Goal: Browse casually

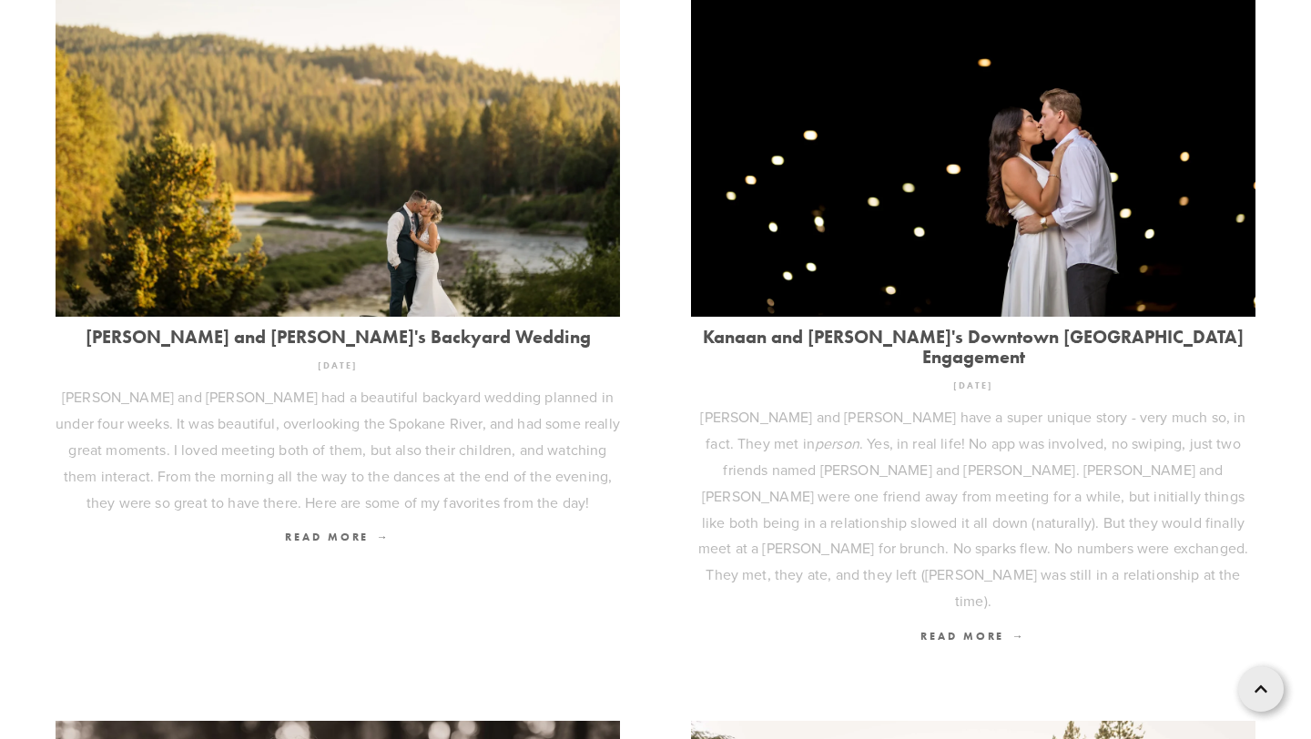
scroll to position [674, 0]
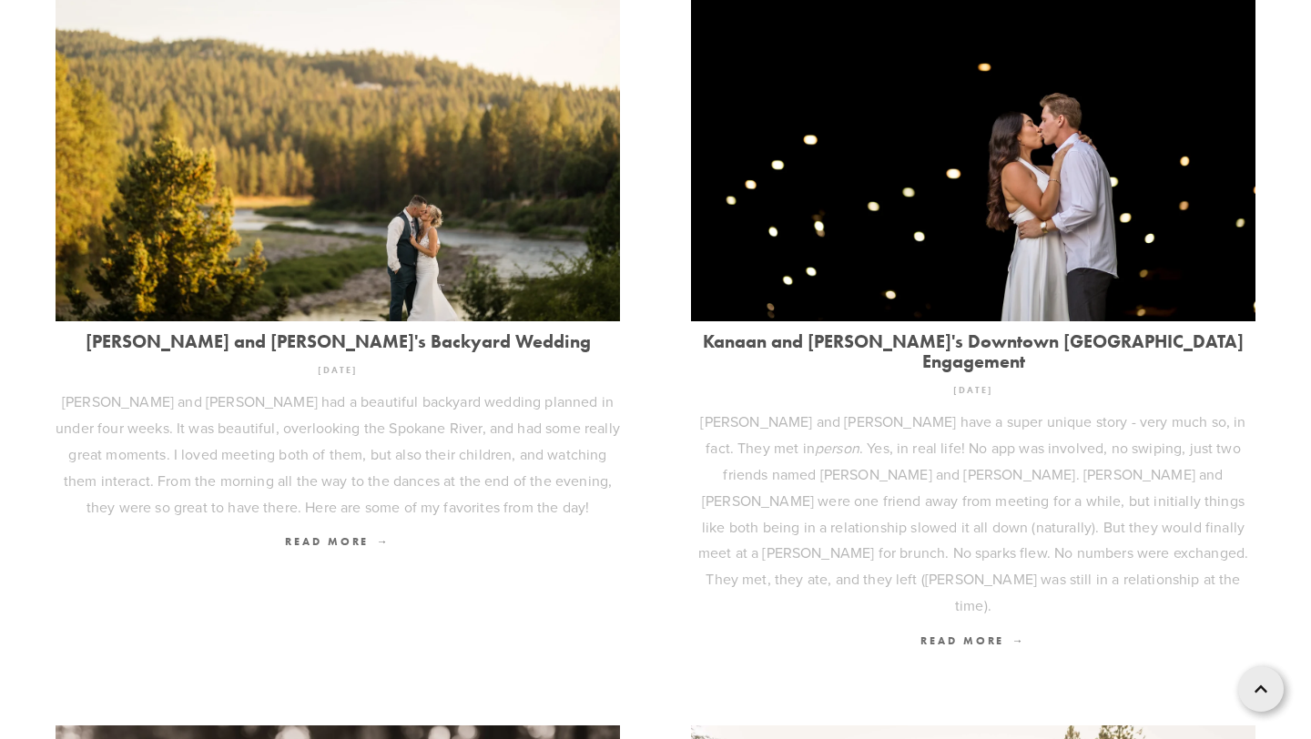
click at [860, 277] on img at bounding box center [973, 132] width 565 height 376
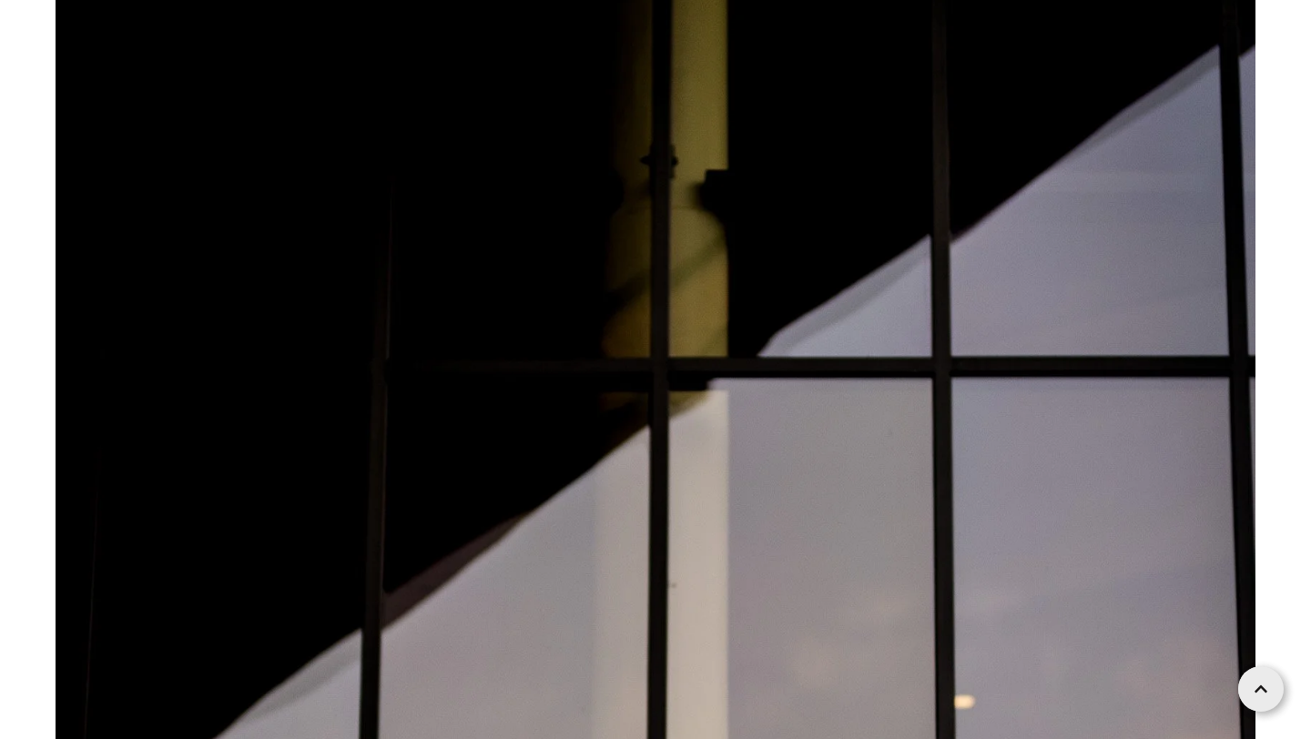
scroll to position [11220, 0]
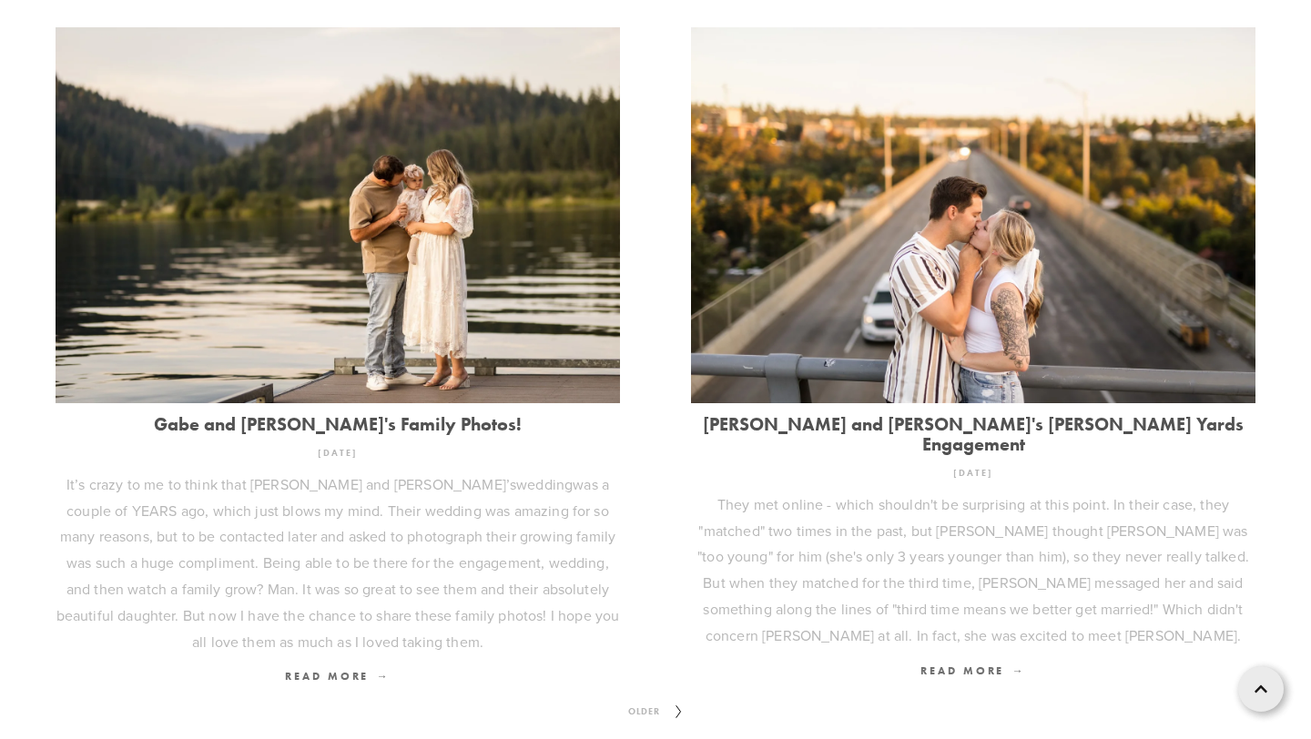
scroll to position [2307, 0]
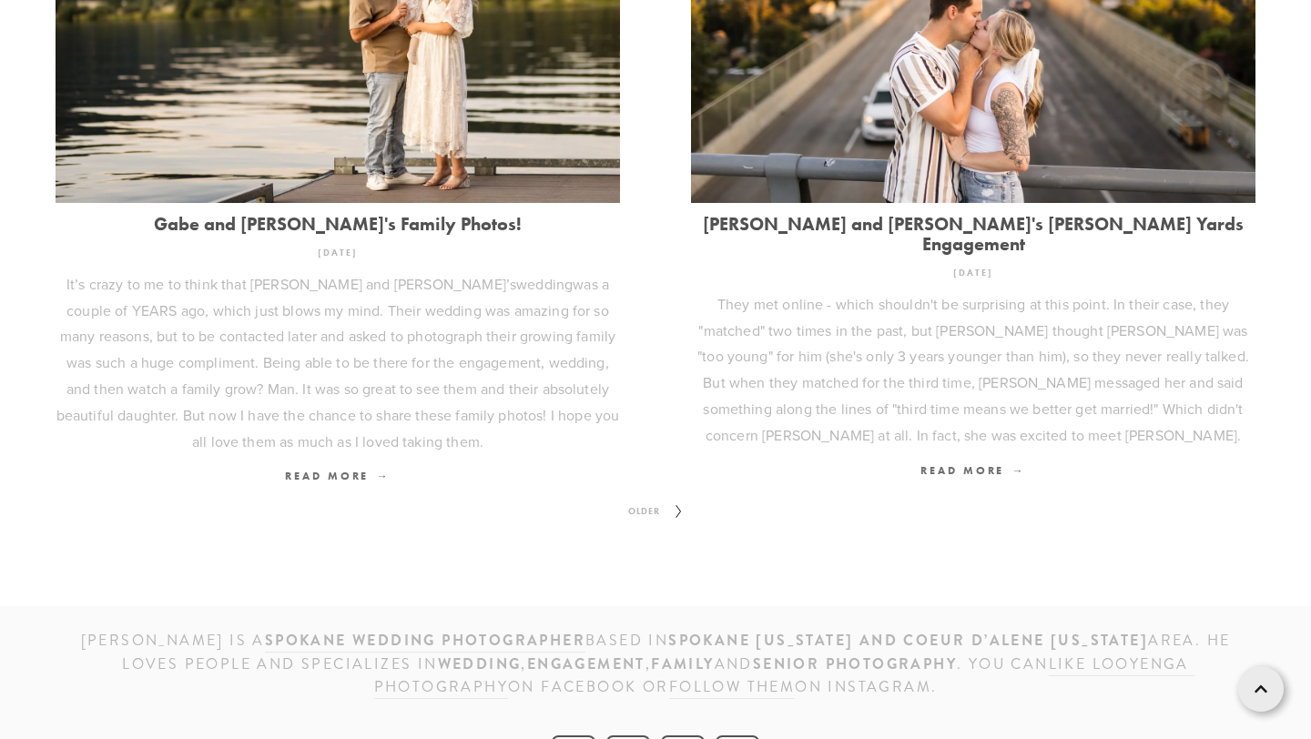
click at [633, 500] on span "Older" at bounding box center [644, 512] width 46 height 24
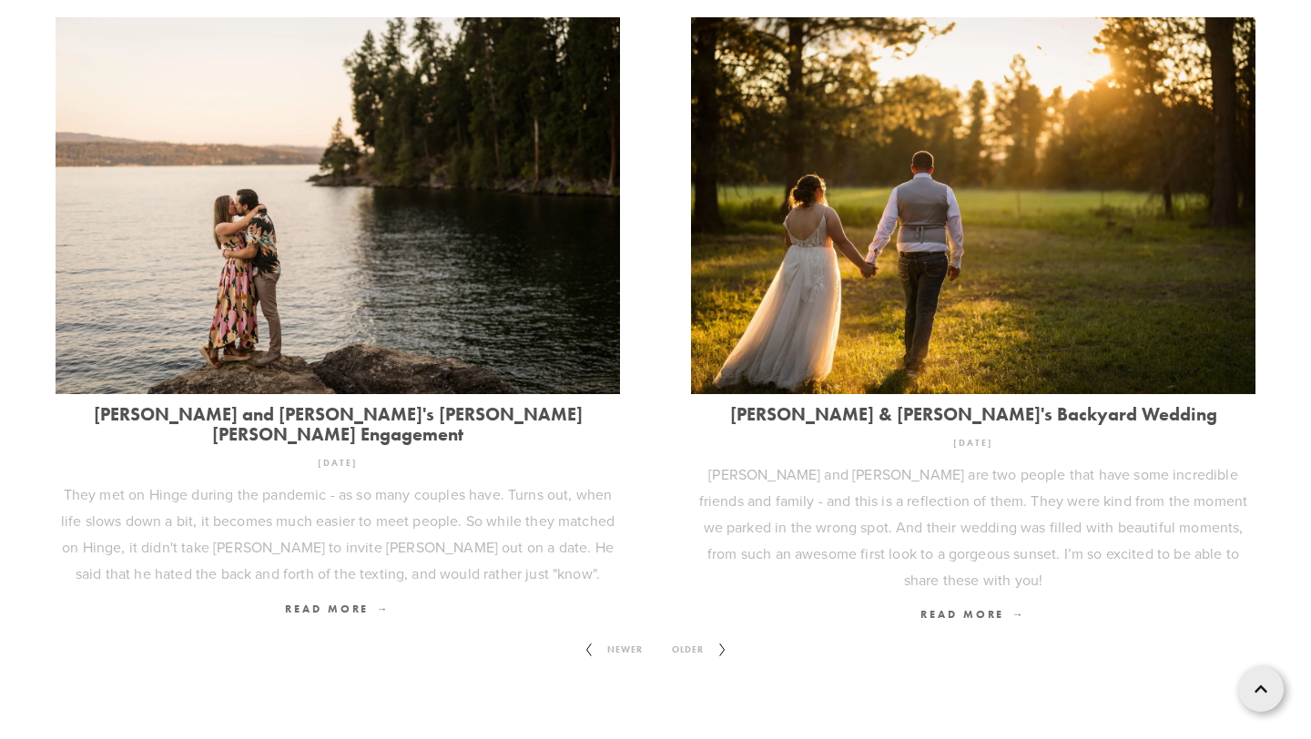
scroll to position [2170, 0]
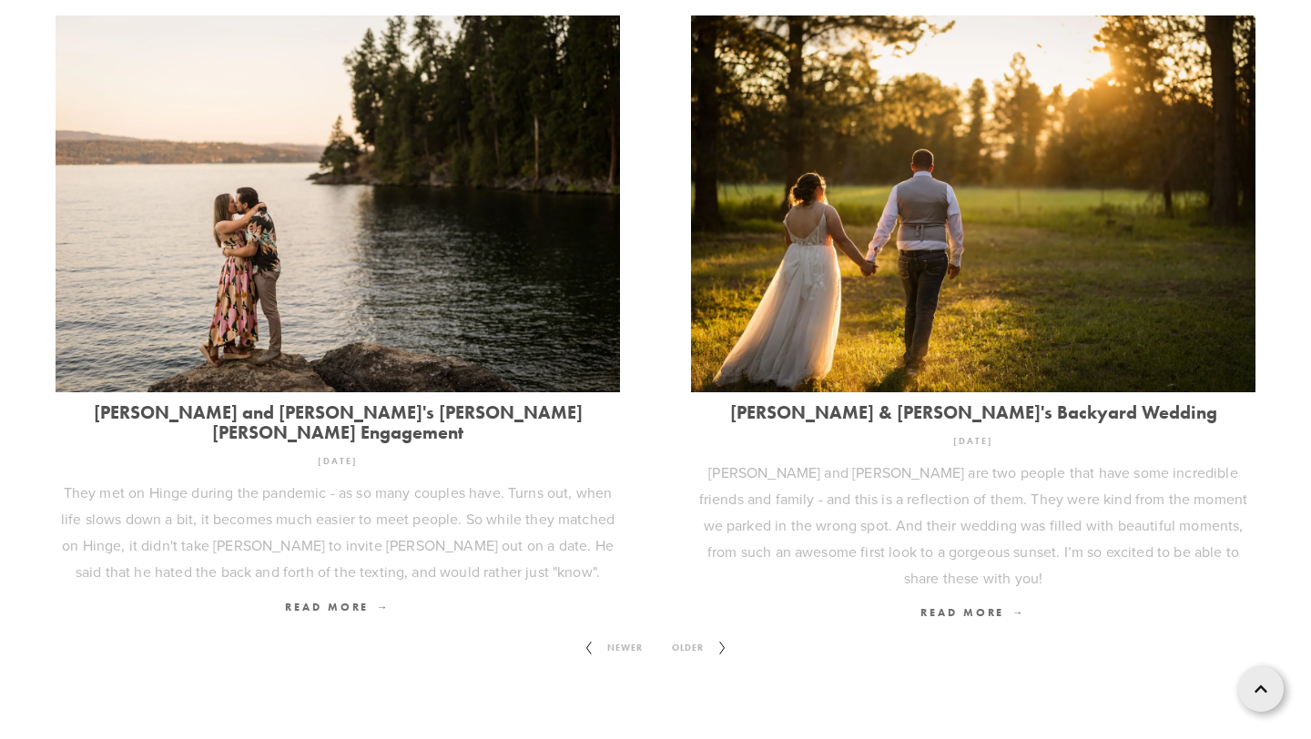
click at [699, 636] on span "Older" at bounding box center [688, 648] width 46 height 24
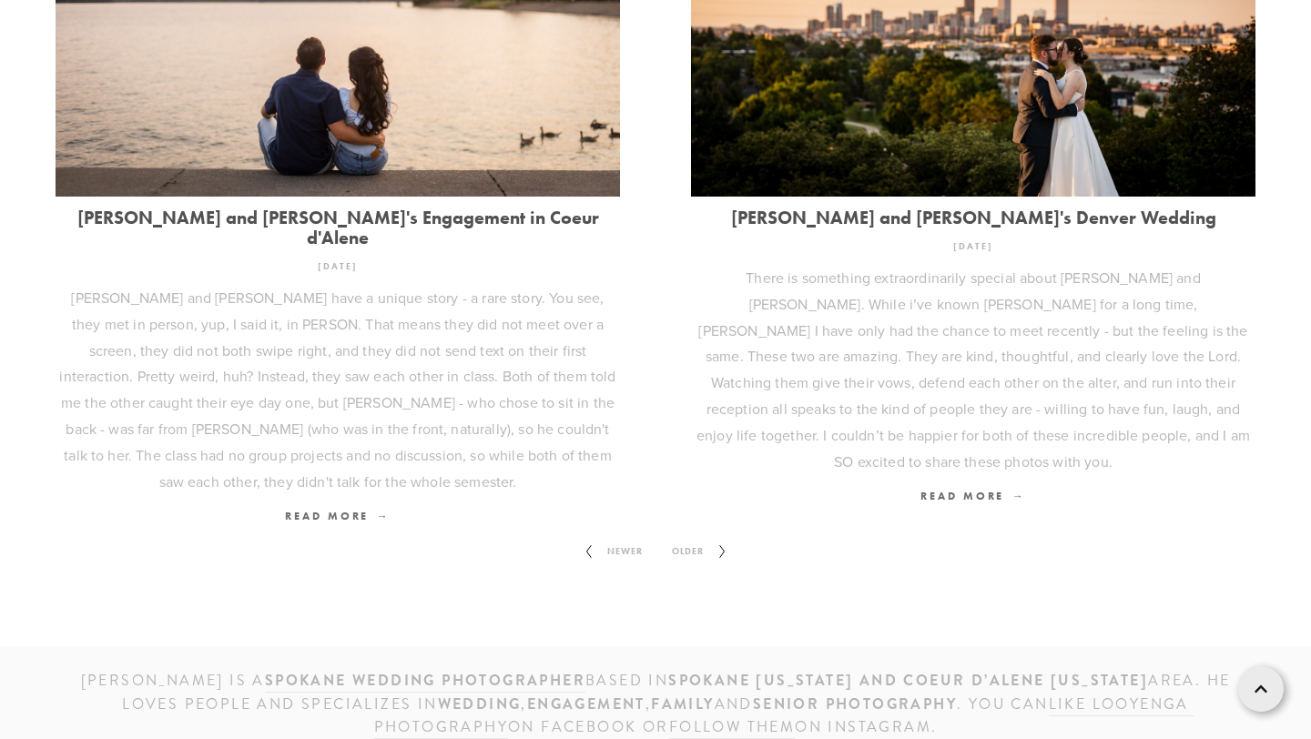
scroll to position [2285, 0]
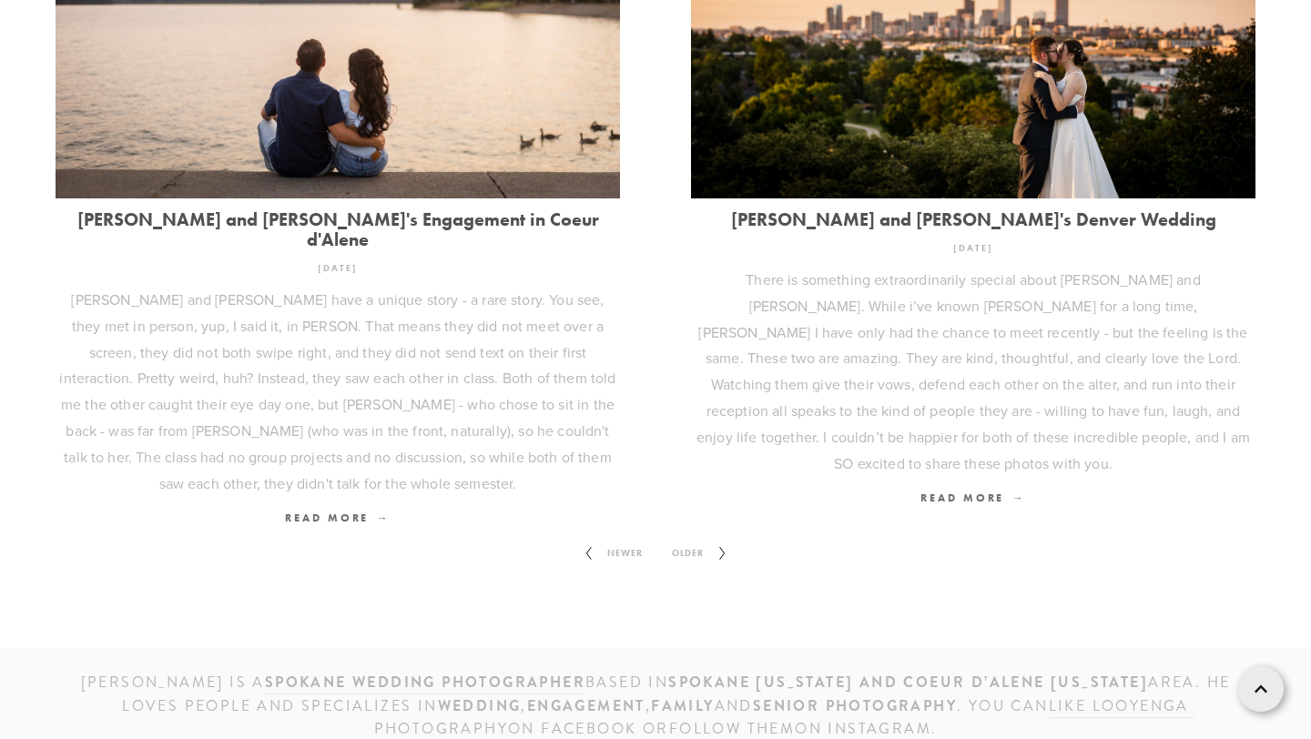
click at [687, 542] on span "Older" at bounding box center [688, 554] width 46 height 24
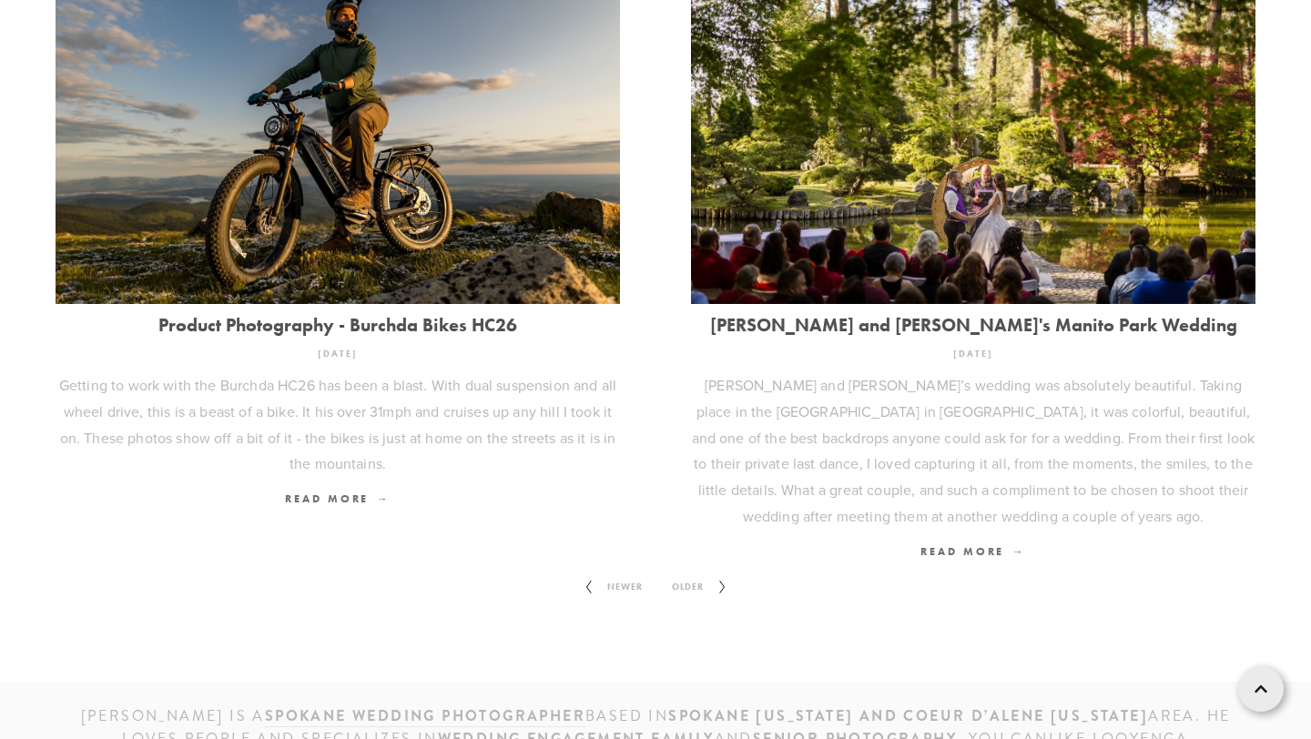
scroll to position [2307, 0]
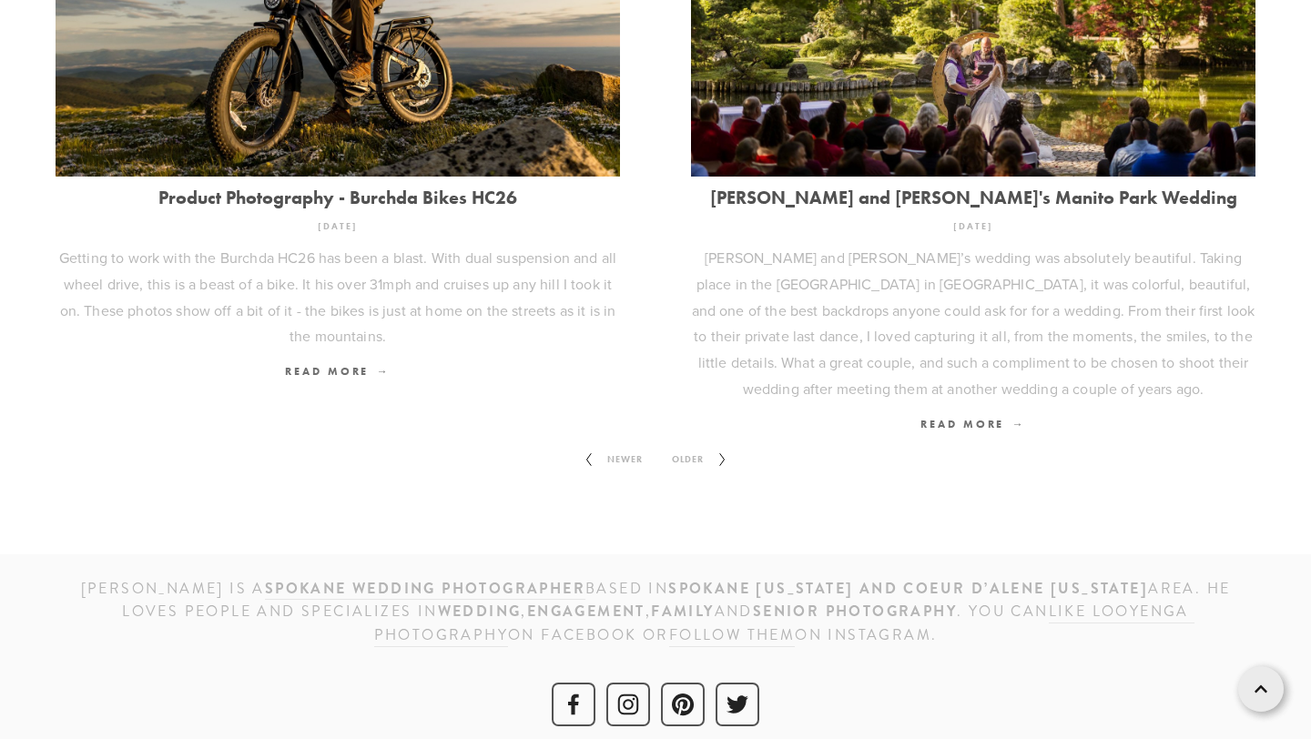
click at [690, 448] on span "Older" at bounding box center [688, 460] width 46 height 24
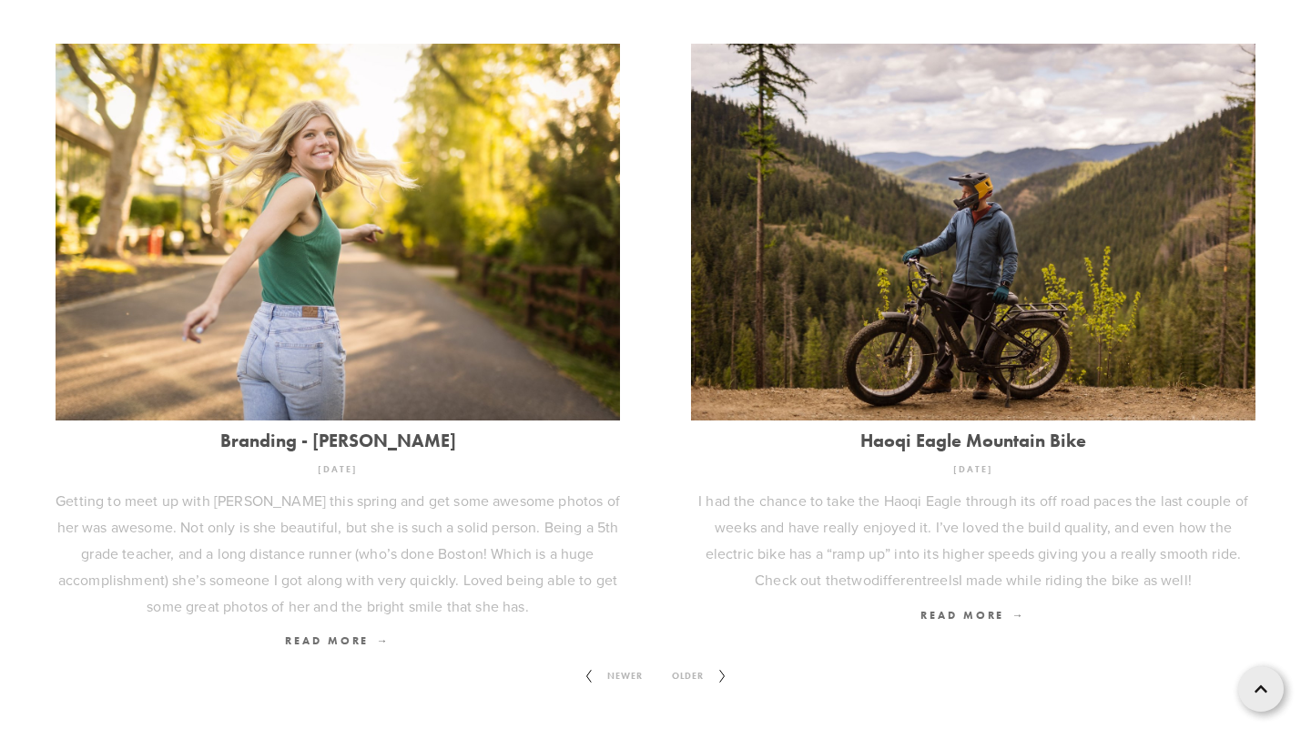
scroll to position [2175, 0]
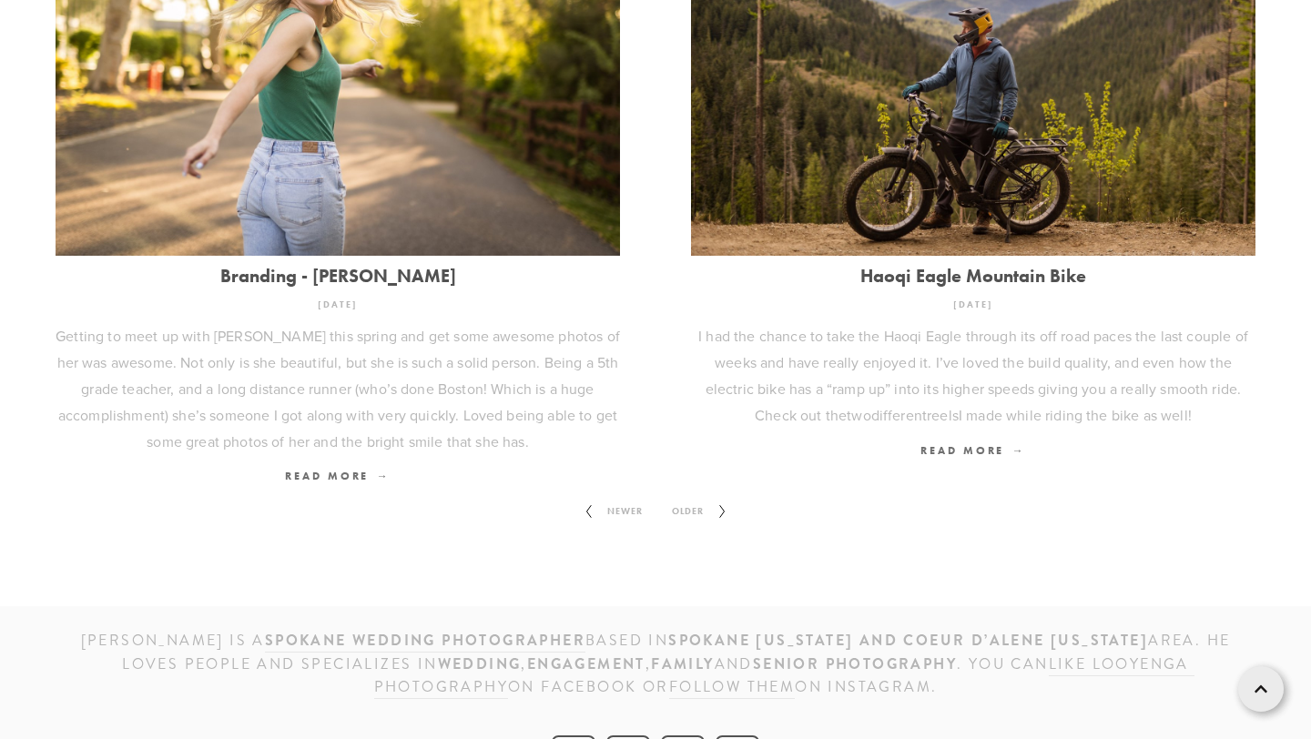
click at [689, 500] on span "Older" at bounding box center [688, 512] width 46 height 24
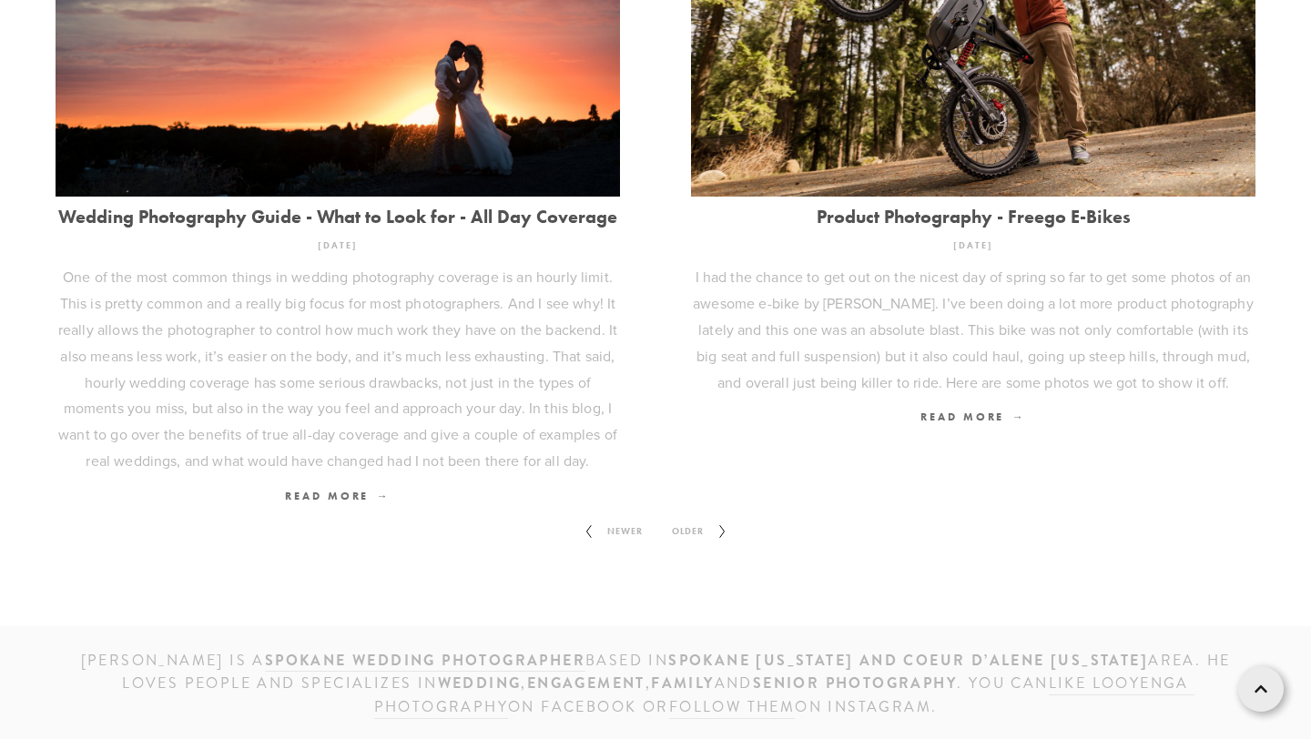
scroll to position [2437, 0]
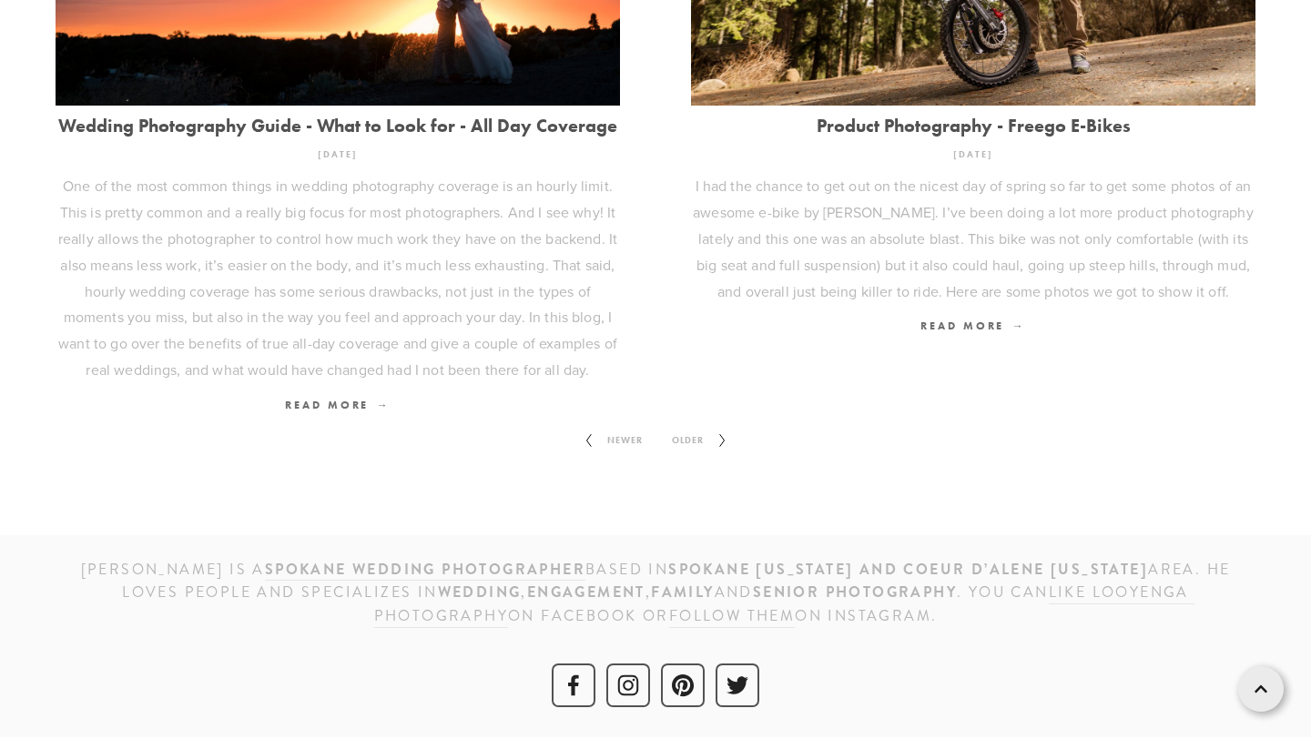
click at [688, 441] on span "Older" at bounding box center [688, 441] width 46 height 24
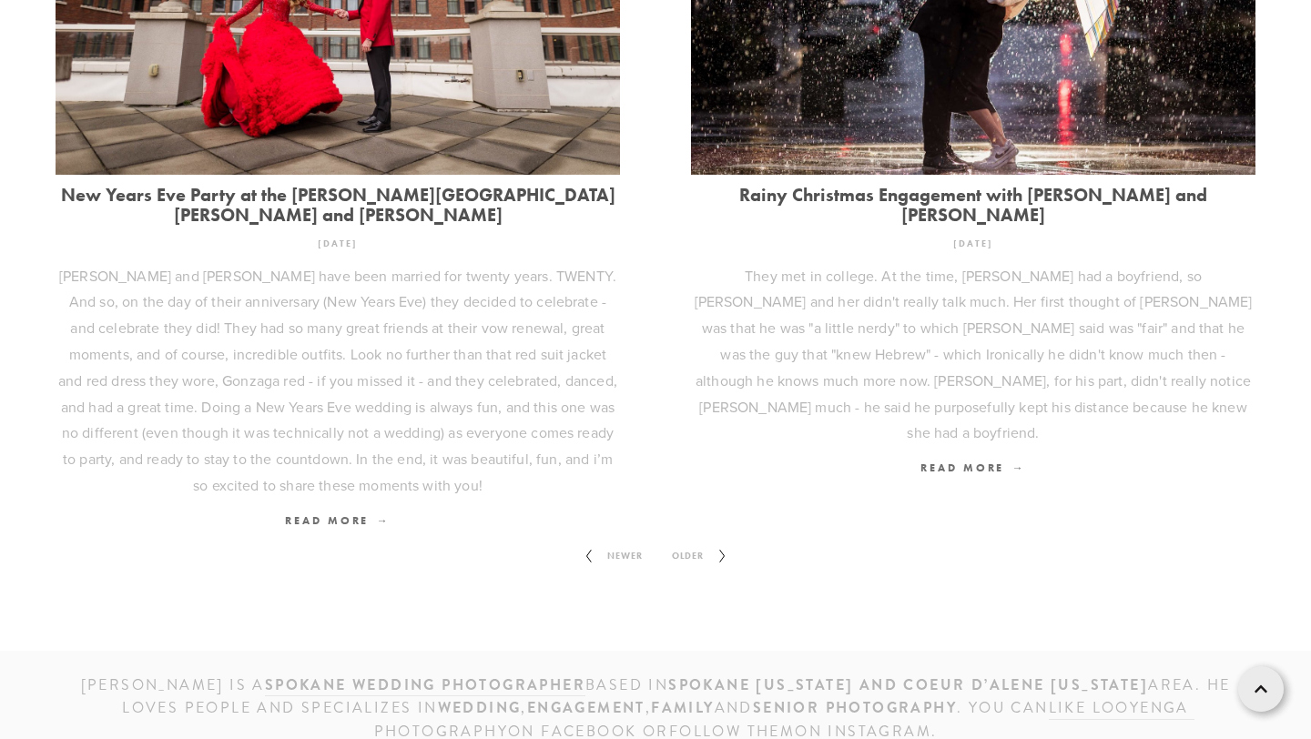
scroll to position [2395, 0]
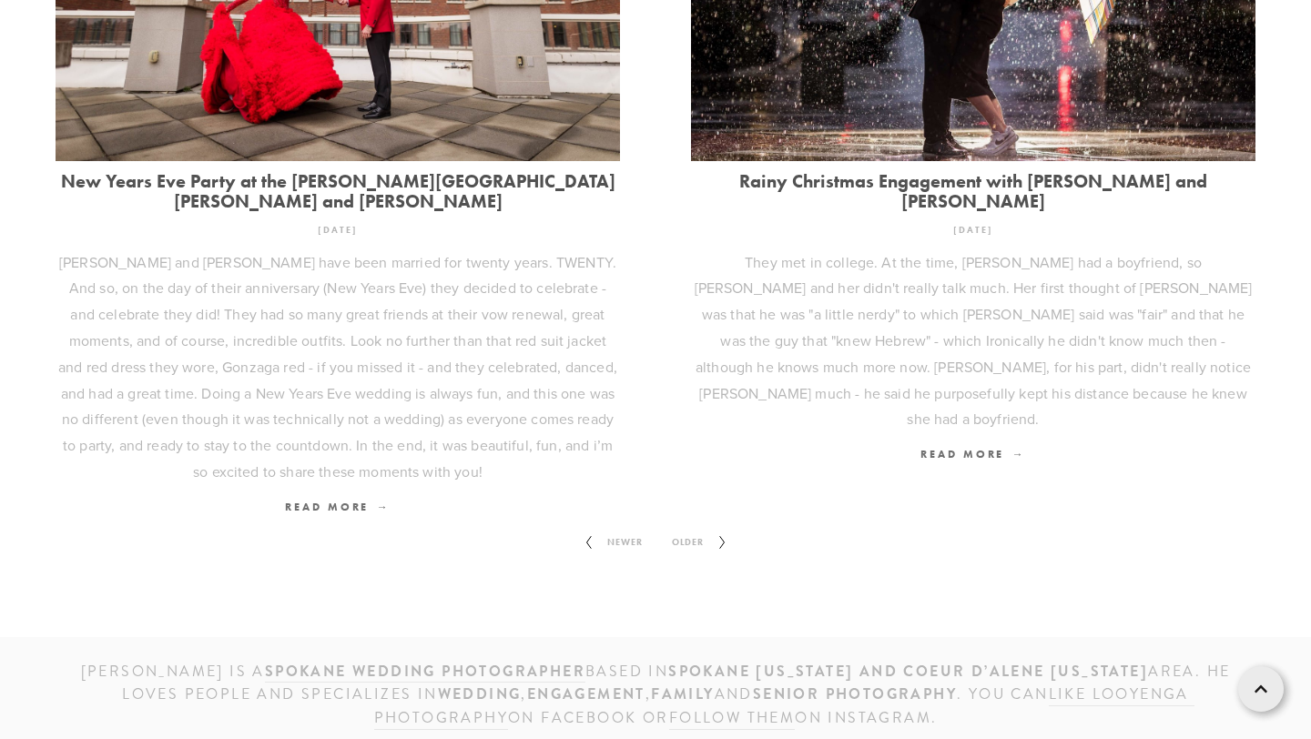
click at [696, 531] on span "Older" at bounding box center [688, 543] width 46 height 24
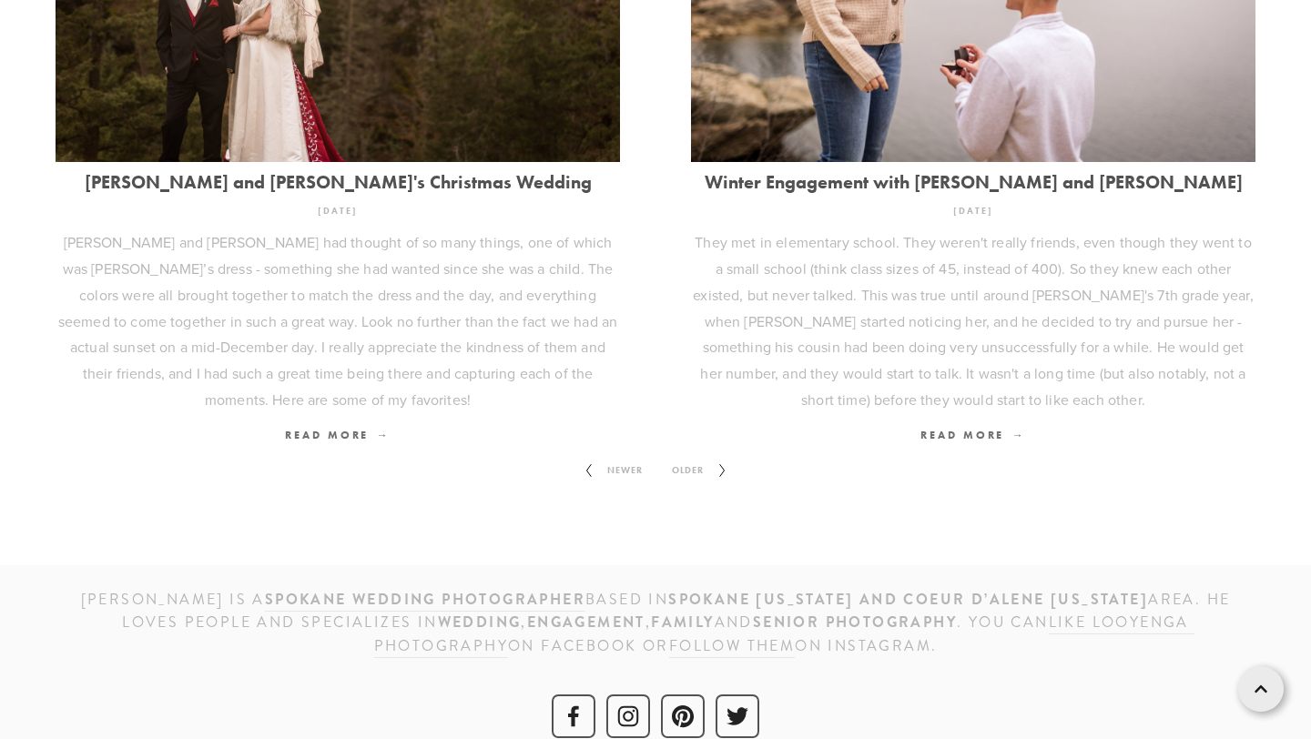
scroll to position [2516, 0]
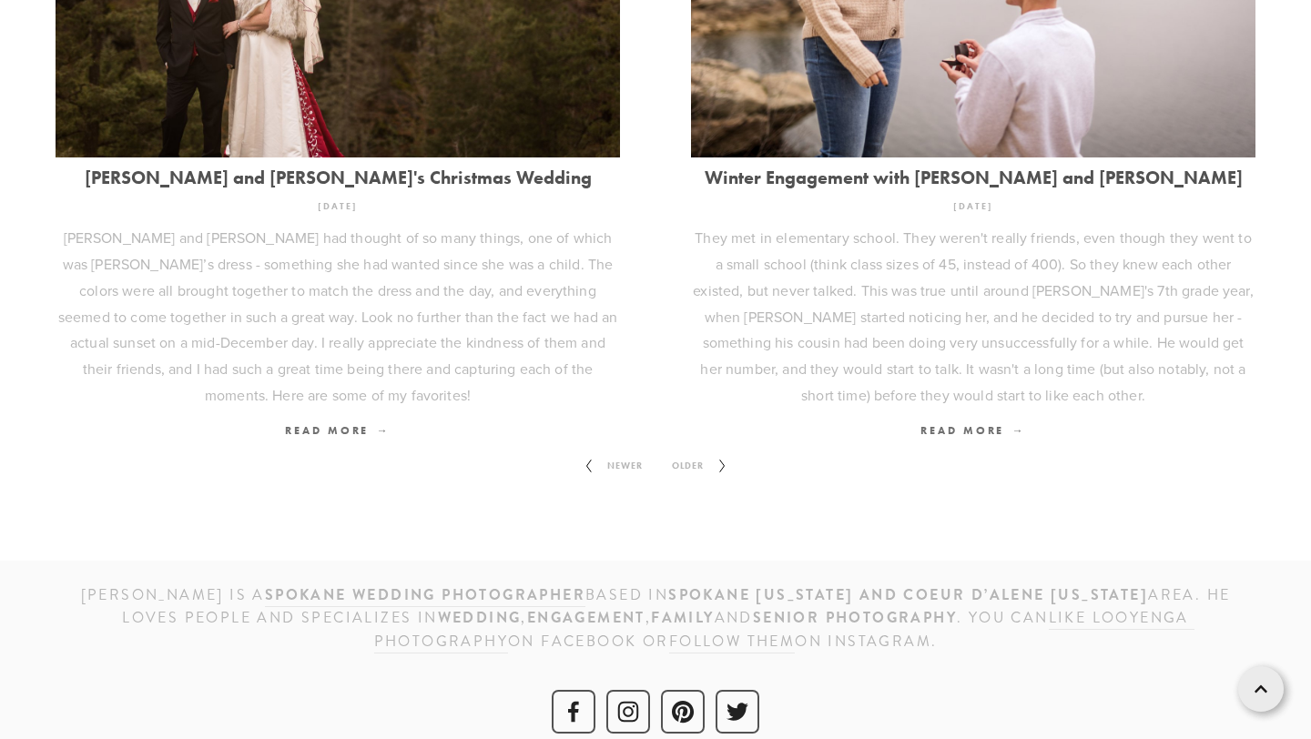
click at [684, 454] on span "Older" at bounding box center [688, 466] width 46 height 24
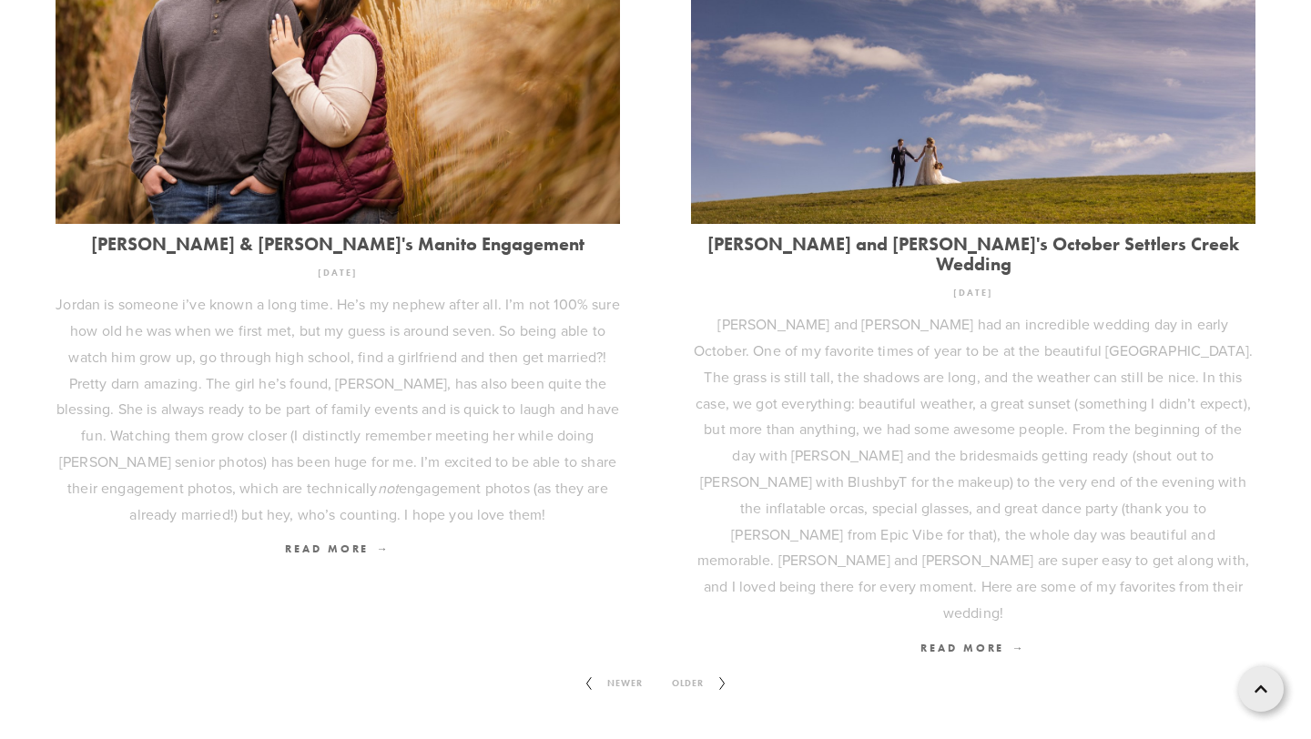
scroll to position [2542, 0]
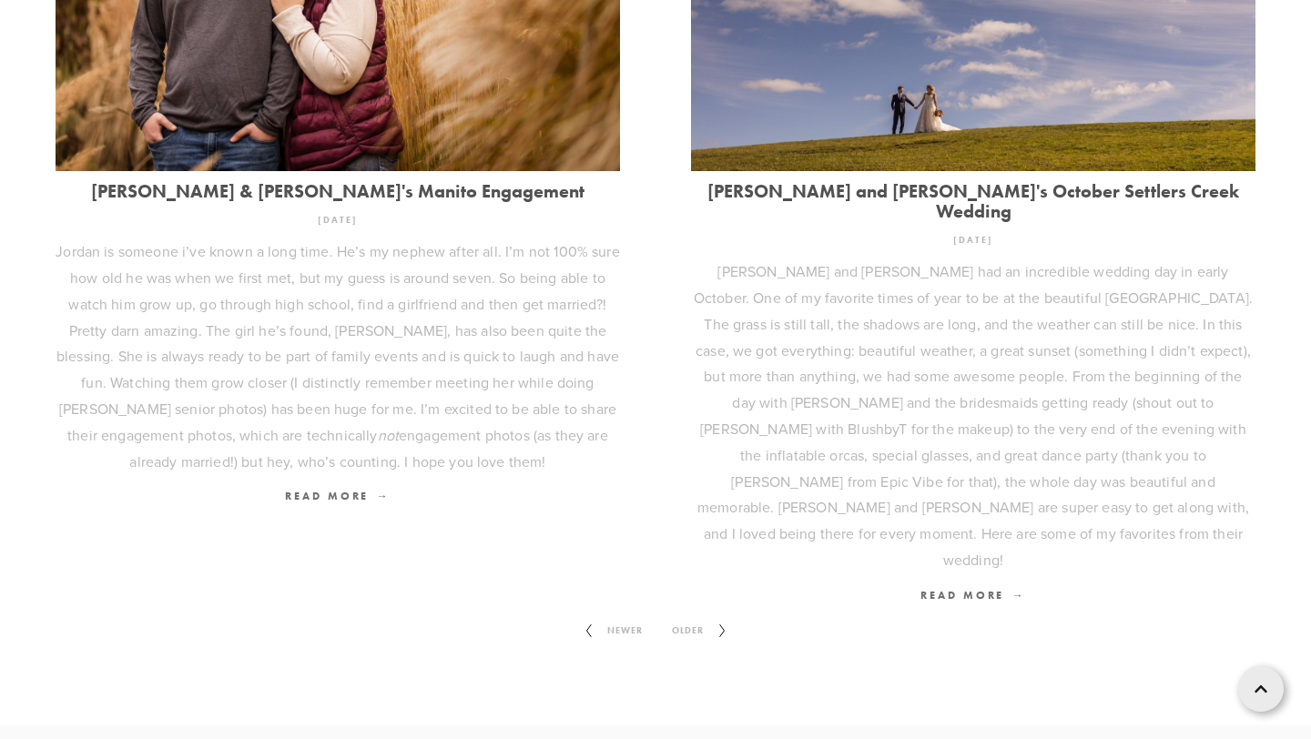
click at [687, 619] on span "Older" at bounding box center [688, 631] width 46 height 24
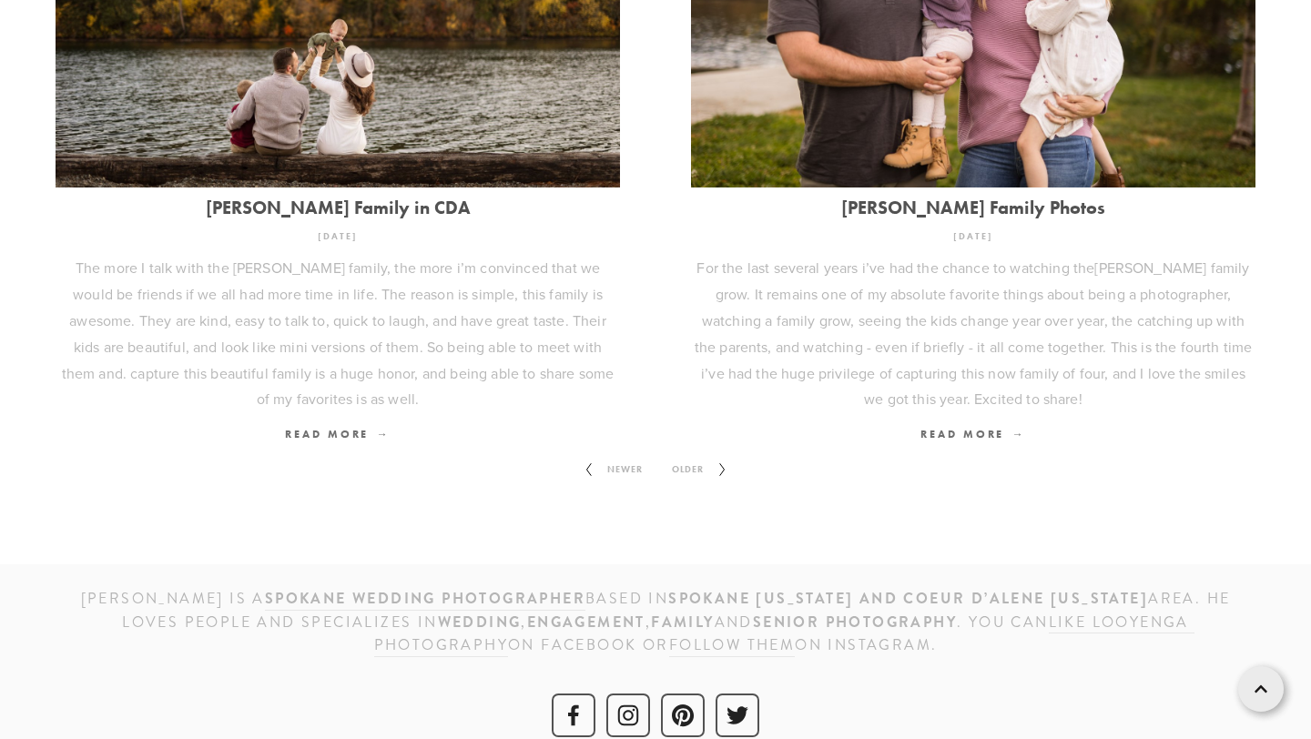
scroll to position [2254, 0]
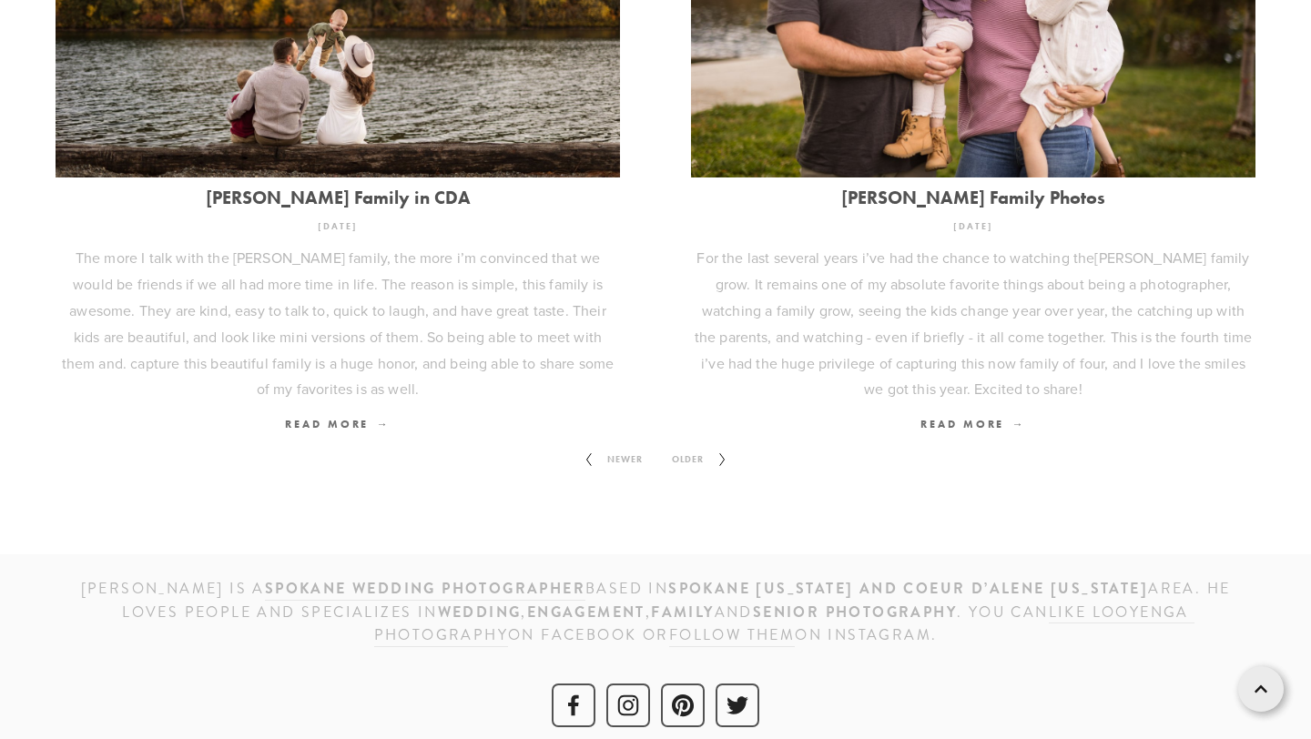
click at [696, 448] on span "Older" at bounding box center [688, 460] width 46 height 24
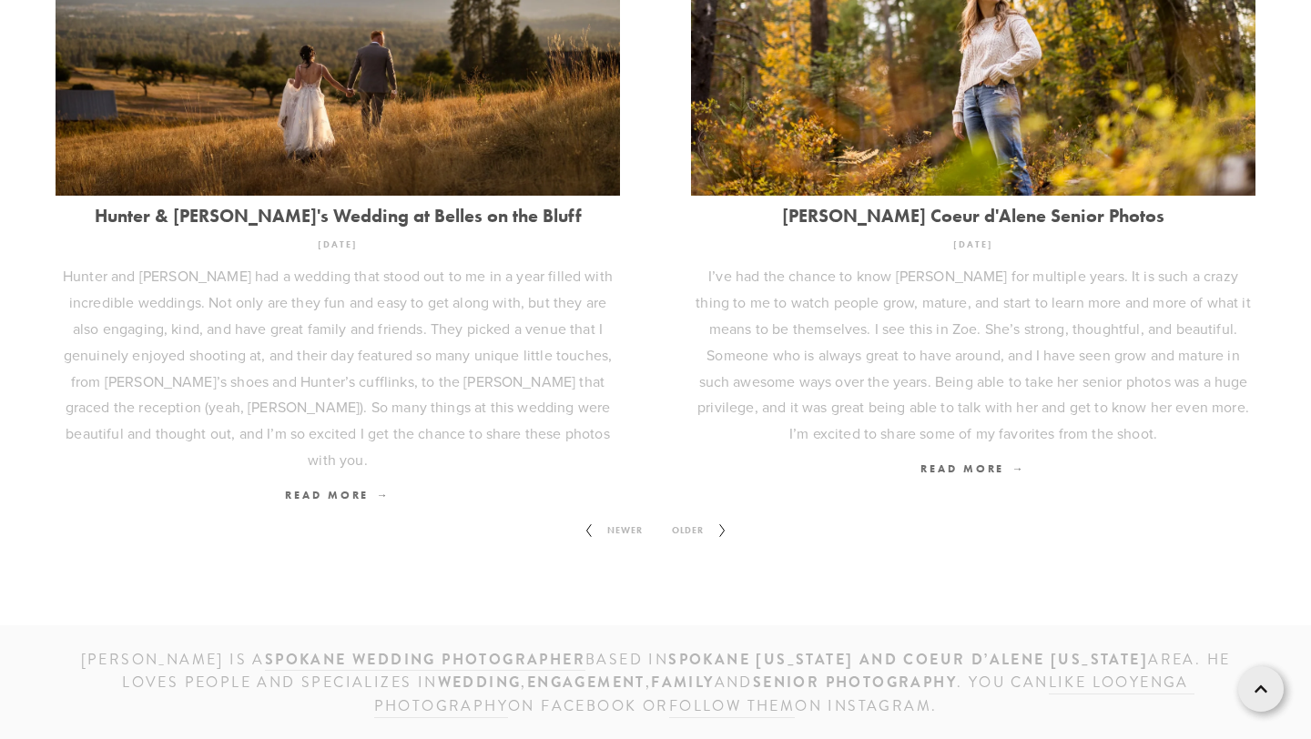
scroll to position [2385, 0]
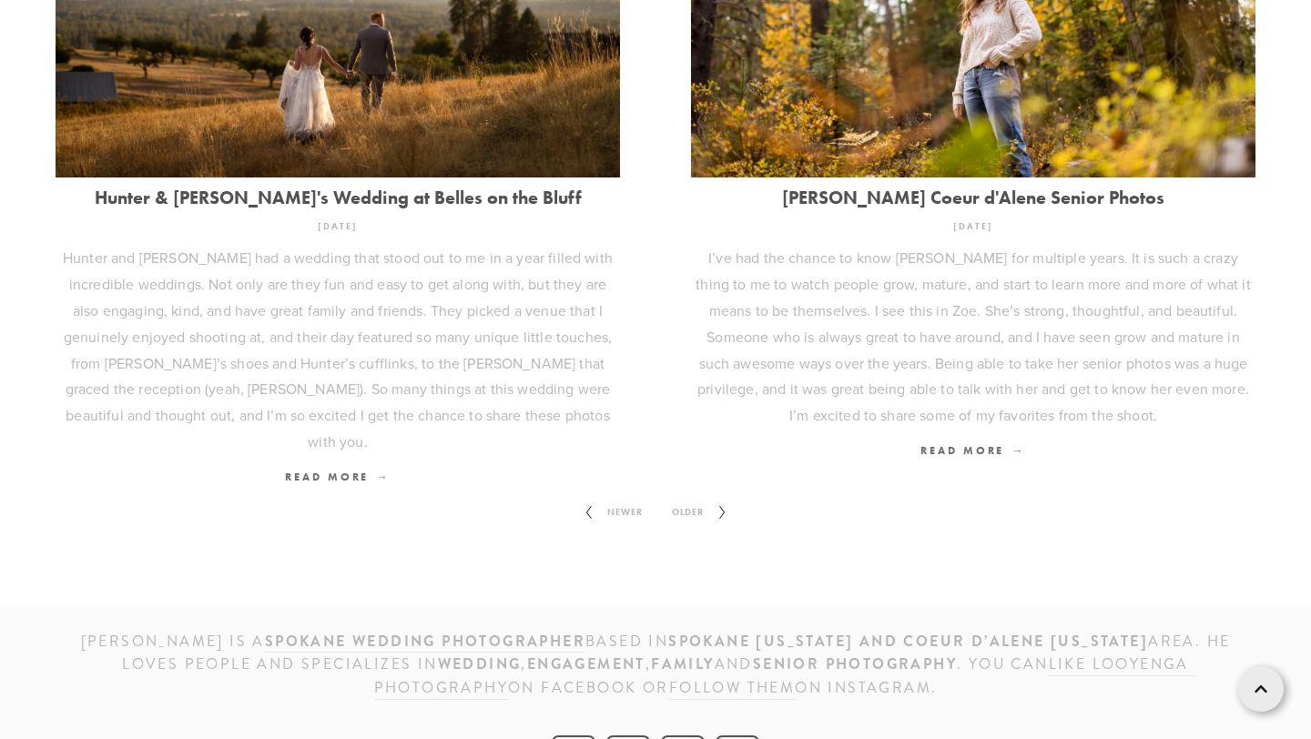
click at [696, 501] on span "Older" at bounding box center [688, 513] width 46 height 24
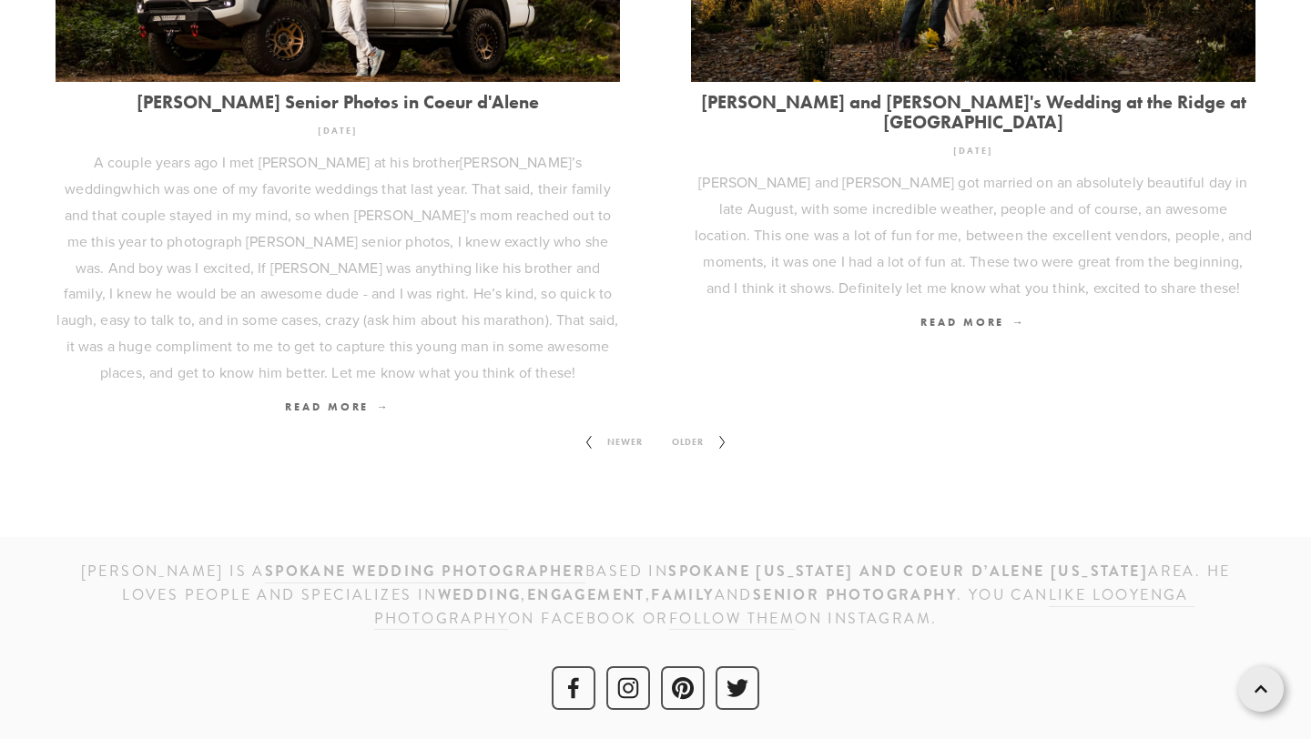
scroll to position [2463, 0]
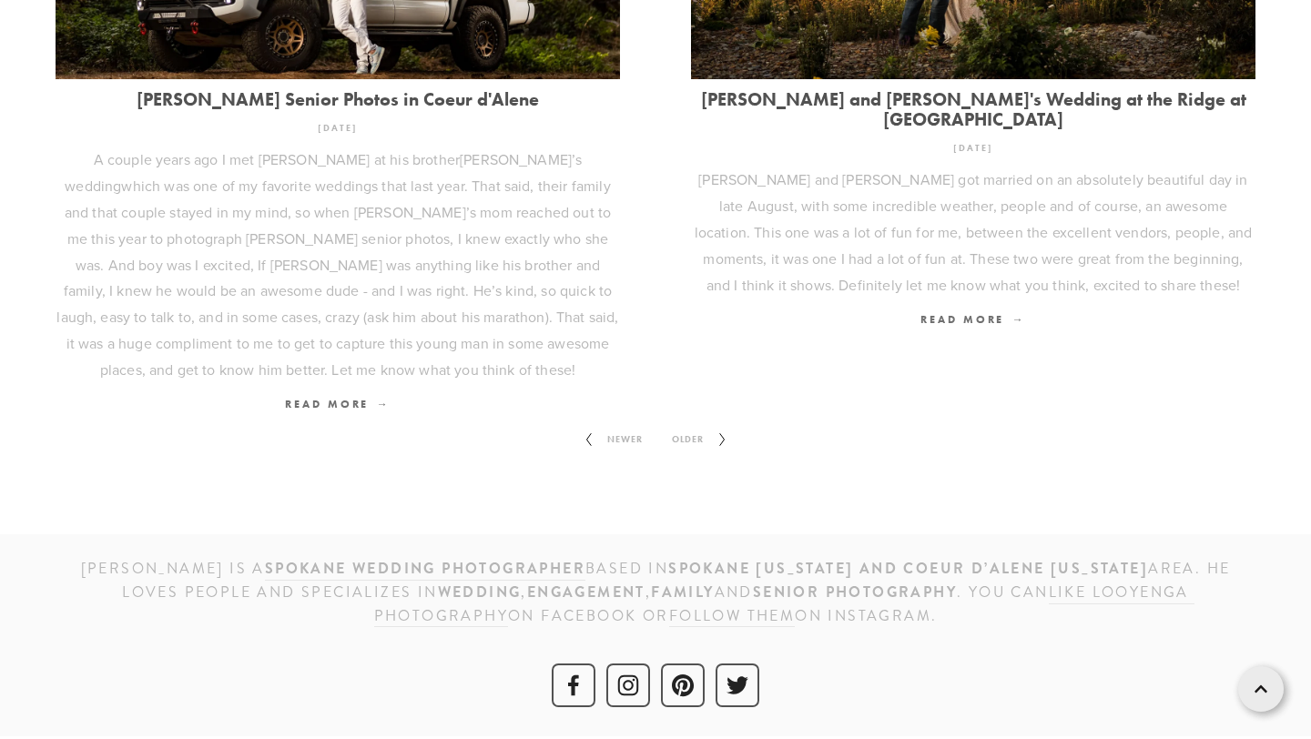
click at [698, 433] on span "Older" at bounding box center [688, 440] width 46 height 24
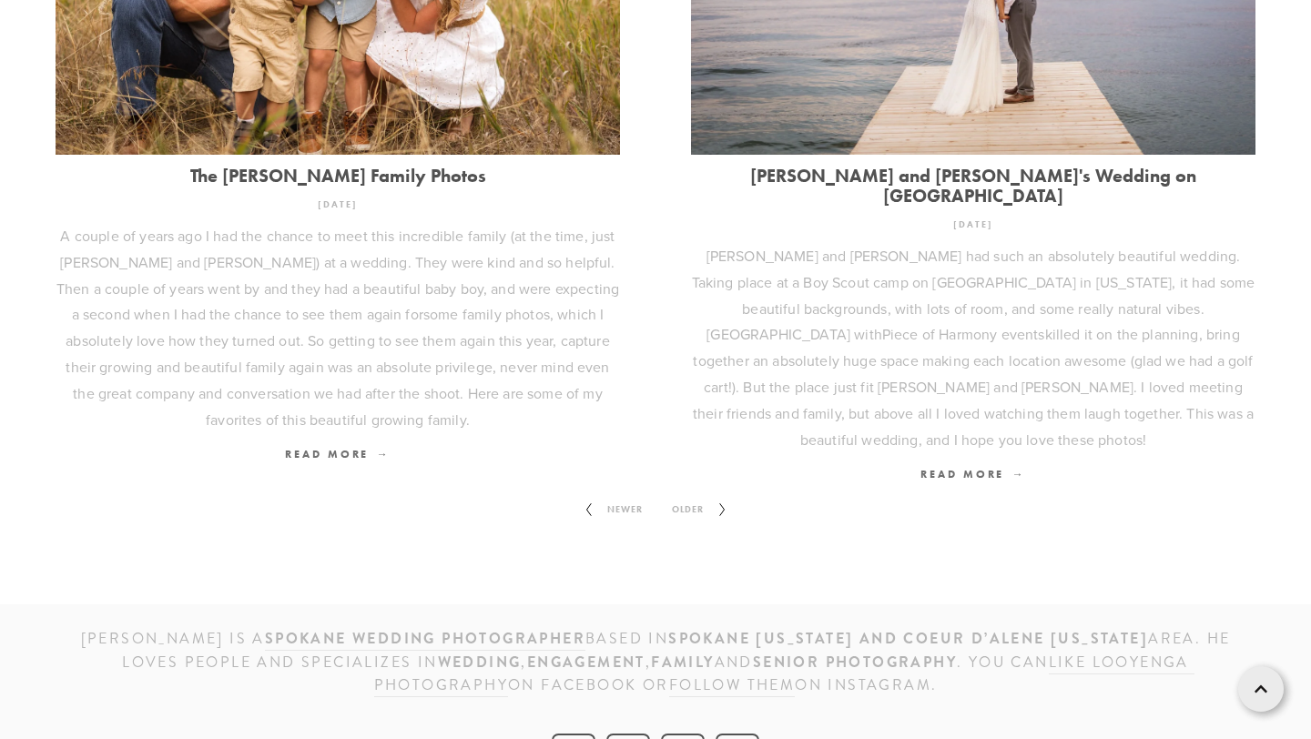
scroll to position [2332, 0]
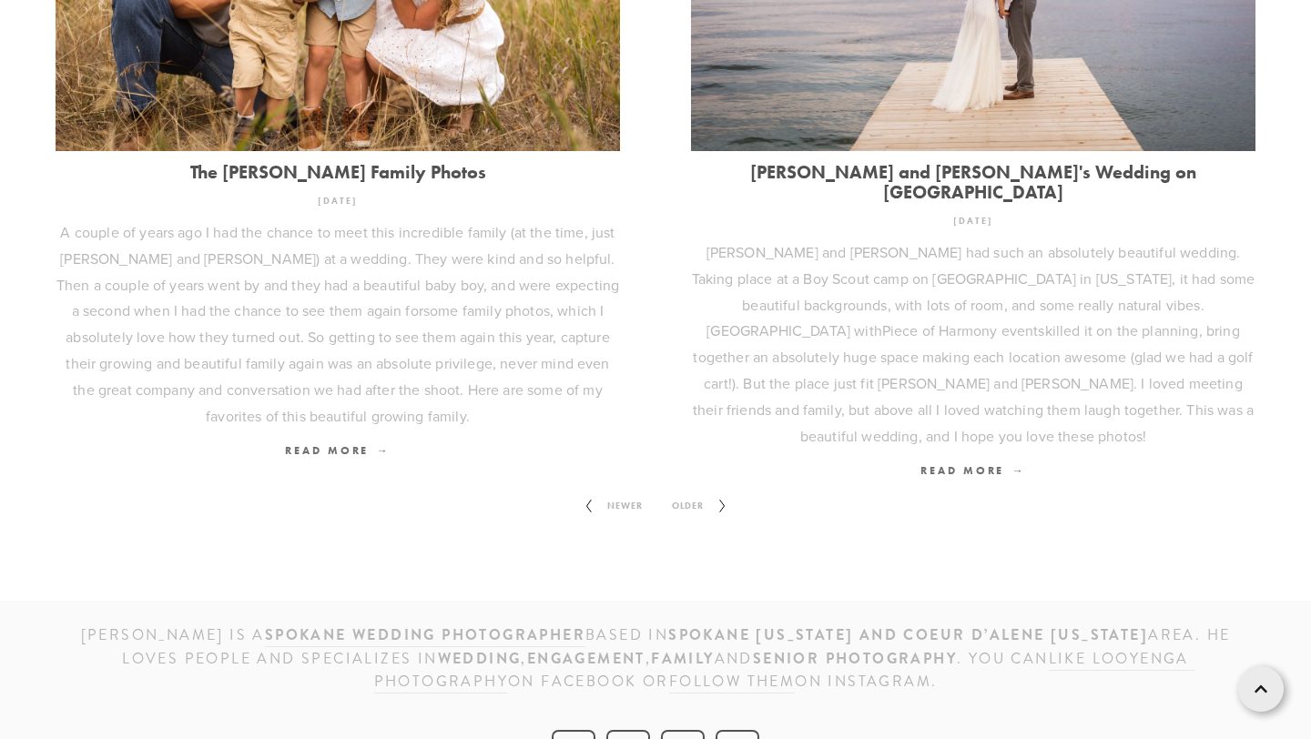
click at [702, 494] on span "Older" at bounding box center [688, 506] width 46 height 24
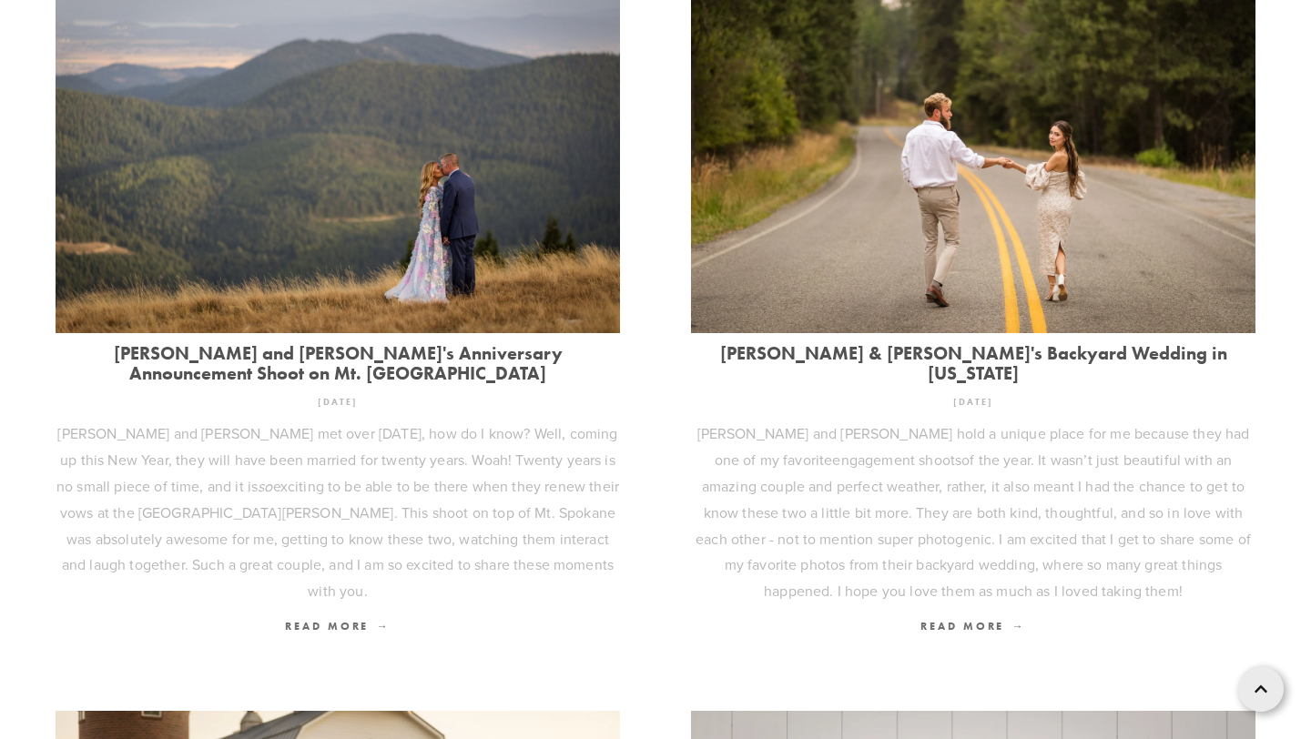
scroll to position [698, 0]
